Goal: Navigation & Orientation: Find specific page/section

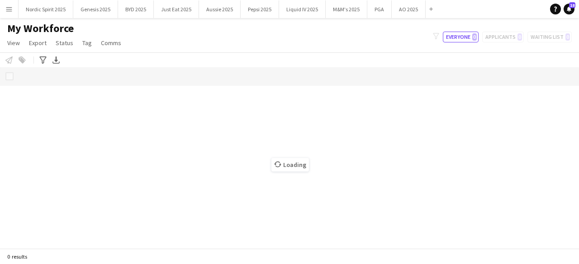
click at [17, 12] on button "Menu" at bounding box center [9, 9] width 18 height 18
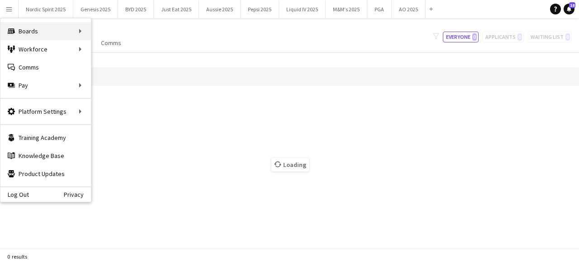
click at [62, 26] on div "Boards Boards" at bounding box center [45, 31] width 90 height 18
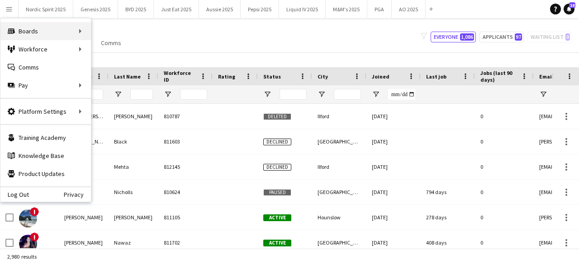
type input "*******"
click at [62, 31] on div "Boards Boards" at bounding box center [45, 31] width 90 height 18
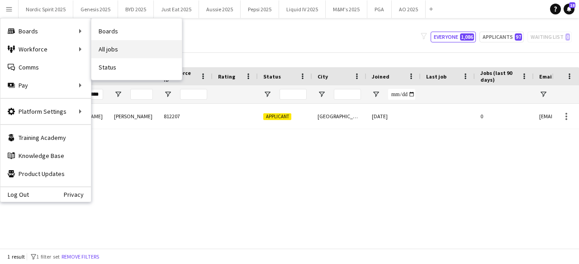
click at [112, 46] on link "All jobs" at bounding box center [136, 49] width 90 height 18
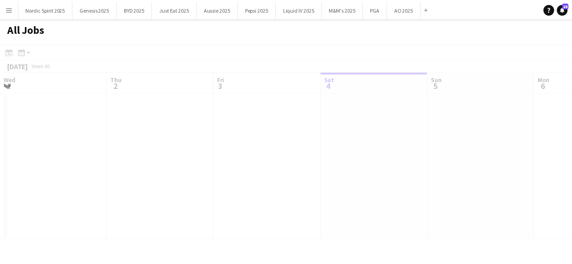
scroll to position [0, 216]
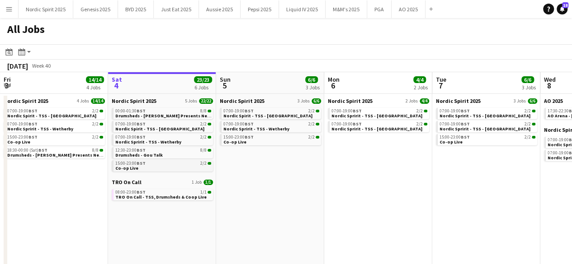
click at [168, 165] on div "15:00-23:00 BST 2/2" at bounding box center [163, 163] width 96 height 5
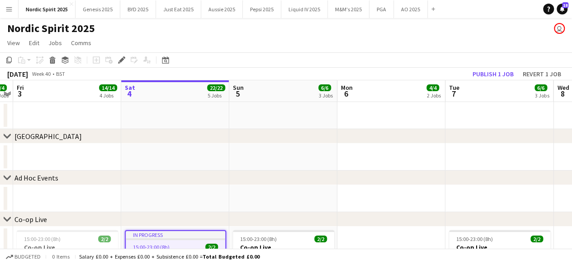
click at [8, 9] on app-icon "Menu" at bounding box center [8, 8] width 7 height 7
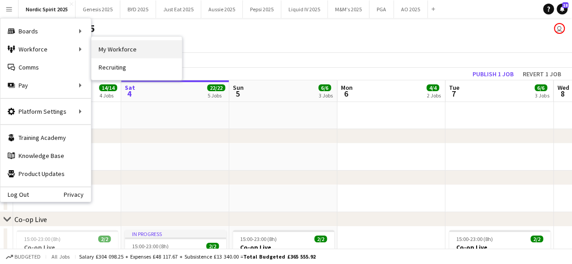
click at [98, 47] on link "My Workforce" at bounding box center [136, 49] width 90 height 18
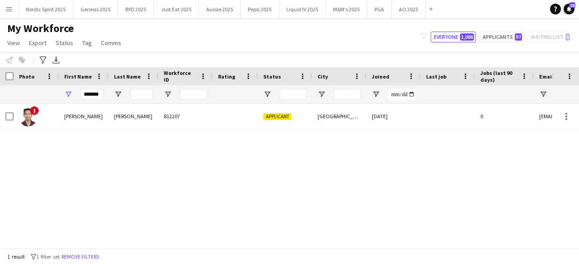
click at [10, 13] on button "Menu" at bounding box center [9, 9] width 18 height 18
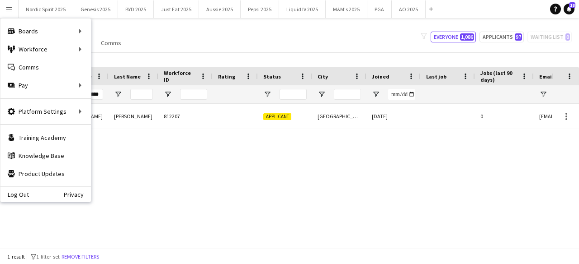
click at [260, 39] on div "My Workforce View Views Default view Compliance Log New view Update view Delete…" at bounding box center [289, 37] width 579 height 31
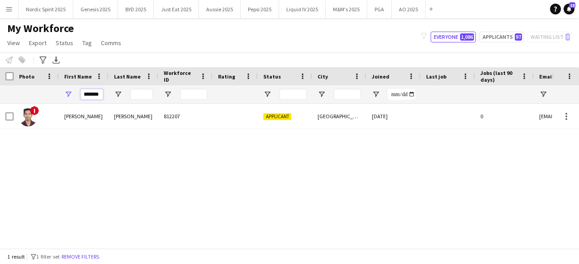
click at [90, 91] on input "*******" at bounding box center [91, 94] width 23 height 11
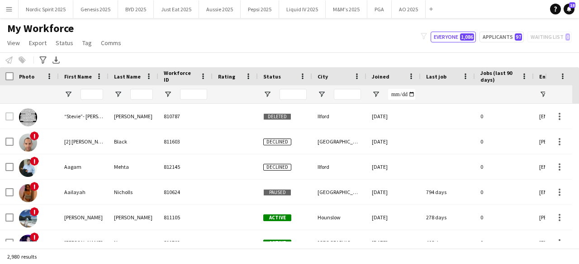
click at [9, 8] on app-icon "Menu" at bounding box center [8, 8] width 7 height 7
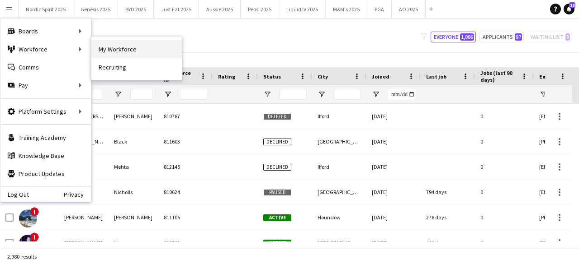
click at [109, 51] on link "My Workforce" at bounding box center [136, 49] width 90 height 18
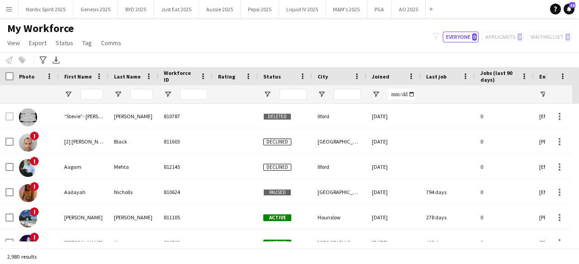
click at [11, 9] on app-icon "Menu" at bounding box center [8, 8] width 7 height 7
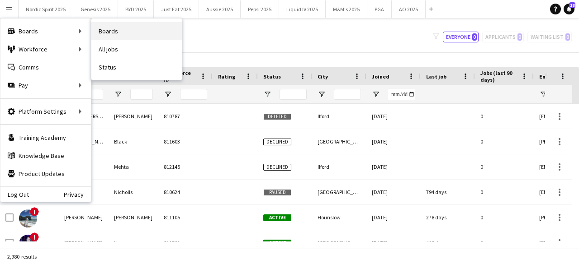
click at [127, 34] on link "Boards" at bounding box center [136, 31] width 90 height 18
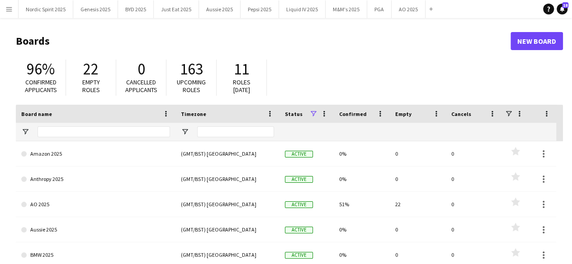
click at [4, 13] on button "Menu" at bounding box center [9, 9] width 18 height 18
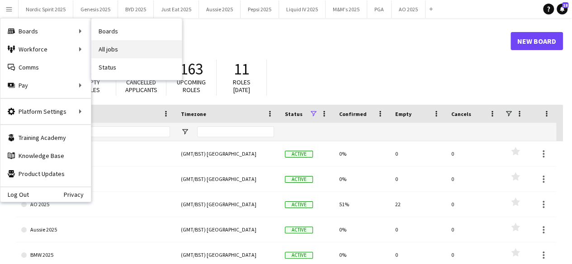
click at [106, 46] on link "All jobs" at bounding box center [136, 49] width 90 height 18
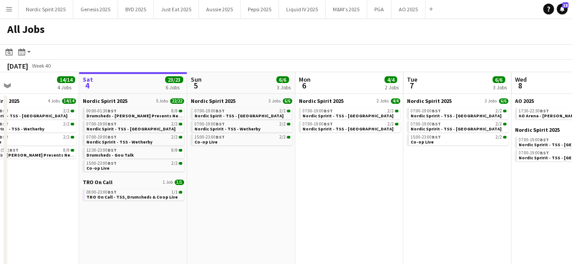
scroll to position [0, 248]
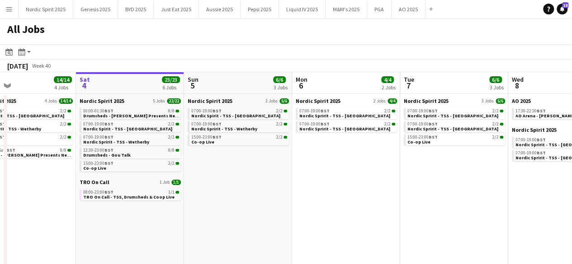
drag, startPoint x: 224, startPoint y: 197, endPoint x: 192, endPoint y: 229, distance: 45.4
drag, startPoint x: 192, startPoint y: 229, endPoint x: 157, endPoint y: 235, distance: 35.2
click at [157, 235] on app-calendar-viewport "Wed 1 5/5 3 Jobs Thu 2 4/4 2 Jobs Fri 3 14/14 4 Jobs Sat 4 23/23 6 Jobs Sun 5 6…" at bounding box center [286, 214] width 572 height 284
click at [376, 214] on app-date-cell "Nordic Spirit 2025 2 Jobs [DATE] 07:00-19:00 BST 2/2 Nordic Spririt - TSS - [GE…" at bounding box center [346, 225] width 108 height 262
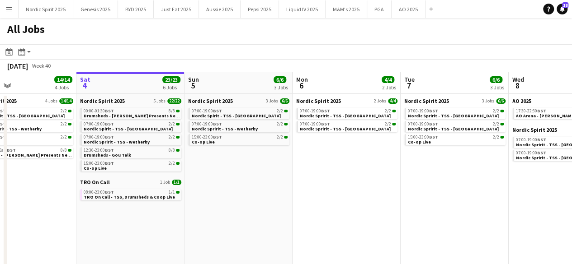
scroll to position [18, 0]
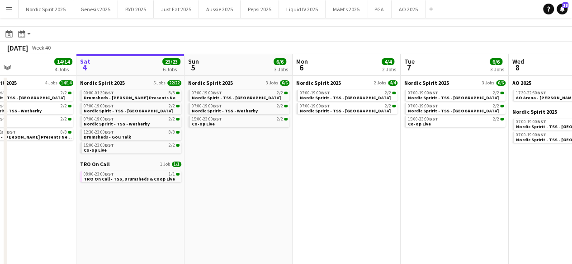
click at [496, 39] on app-toolbar "Date picker [DATE] [DATE] [DATE] M [DATE] T [DATE] W [DATE] T [DATE] F [DATE] S…" at bounding box center [286, 33] width 572 height 15
